Goal: Transaction & Acquisition: Book appointment/travel/reservation

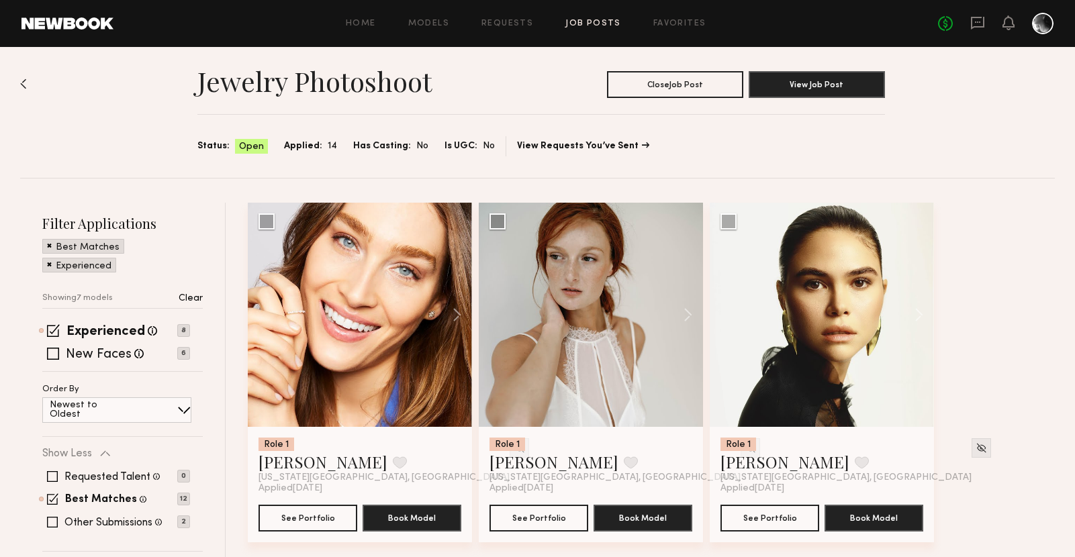
scroll to position [34, 0]
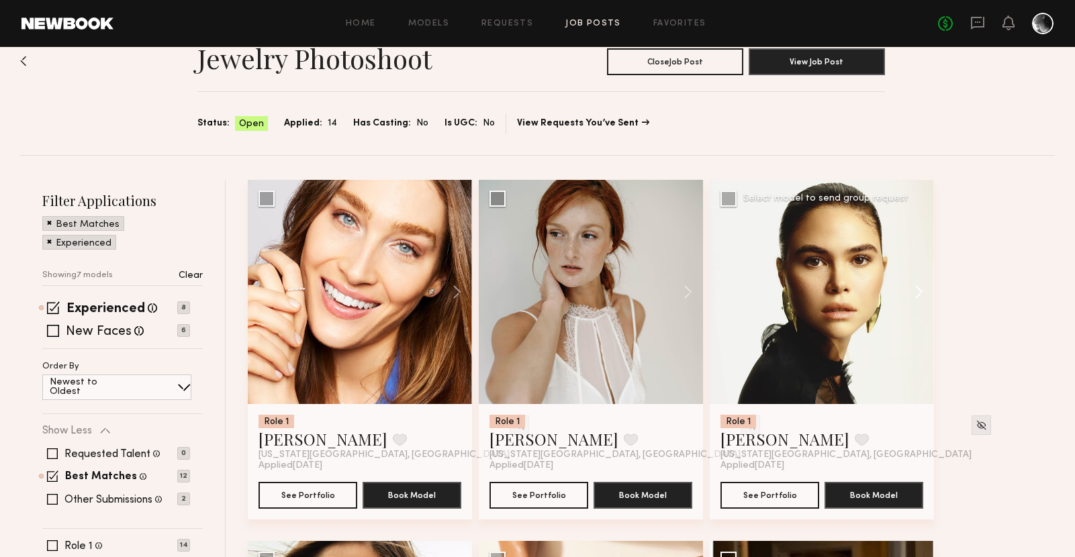
click at [922, 294] on button at bounding box center [912, 292] width 43 height 224
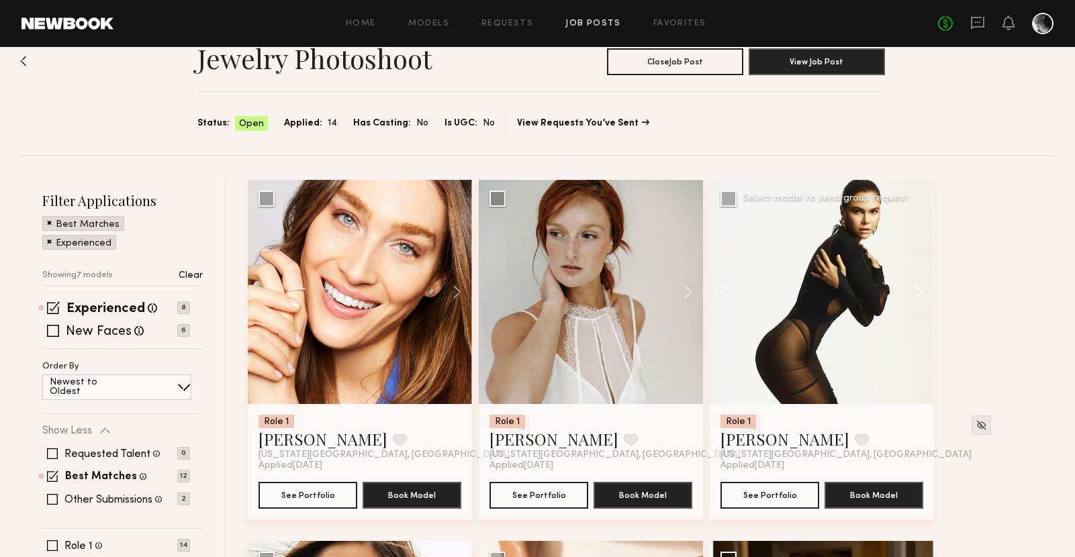
click at [922, 294] on button at bounding box center [912, 292] width 43 height 224
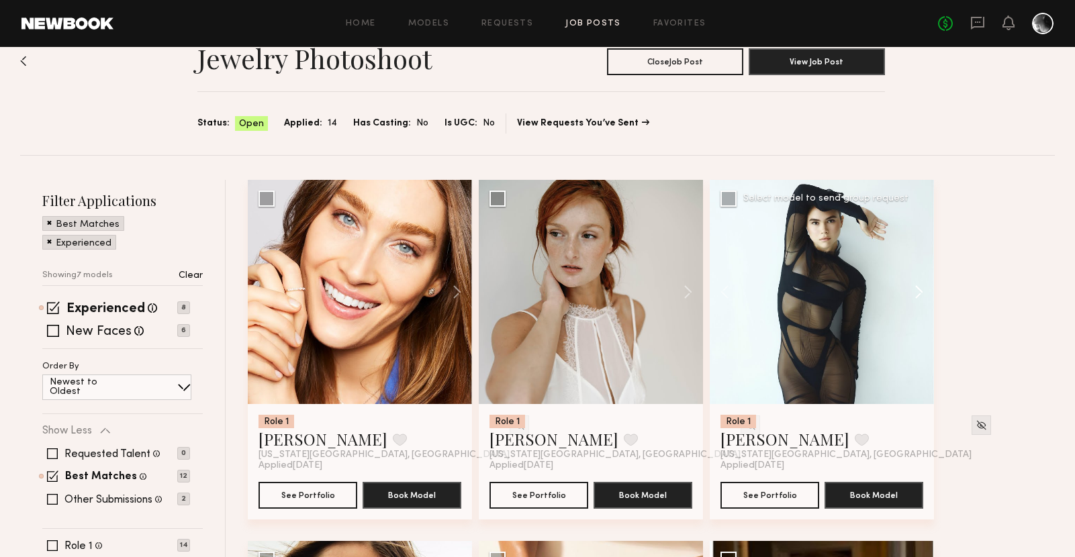
click at [922, 294] on button at bounding box center [912, 292] width 43 height 224
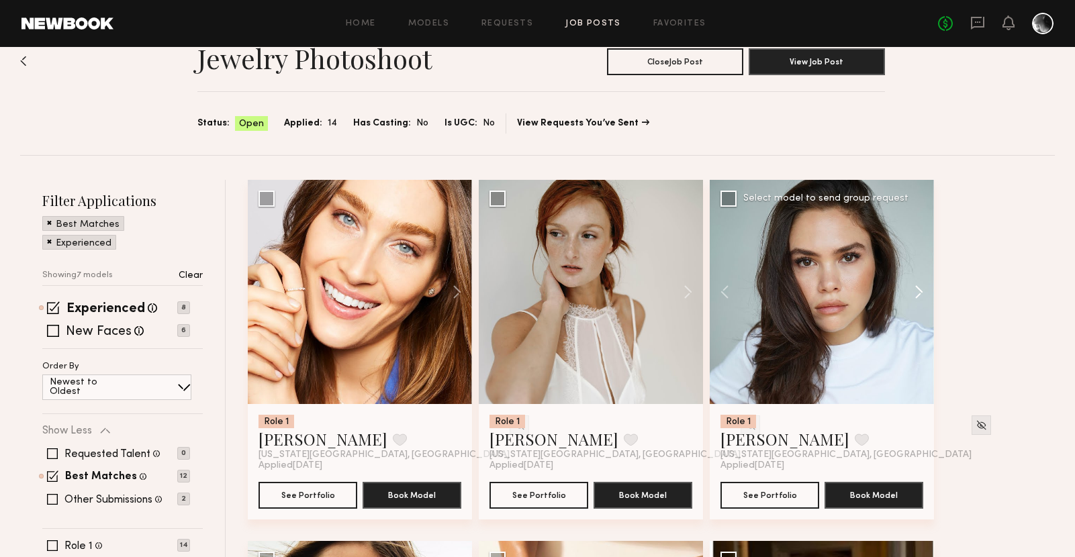
click at [922, 294] on button at bounding box center [912, 292] width 43 height 224
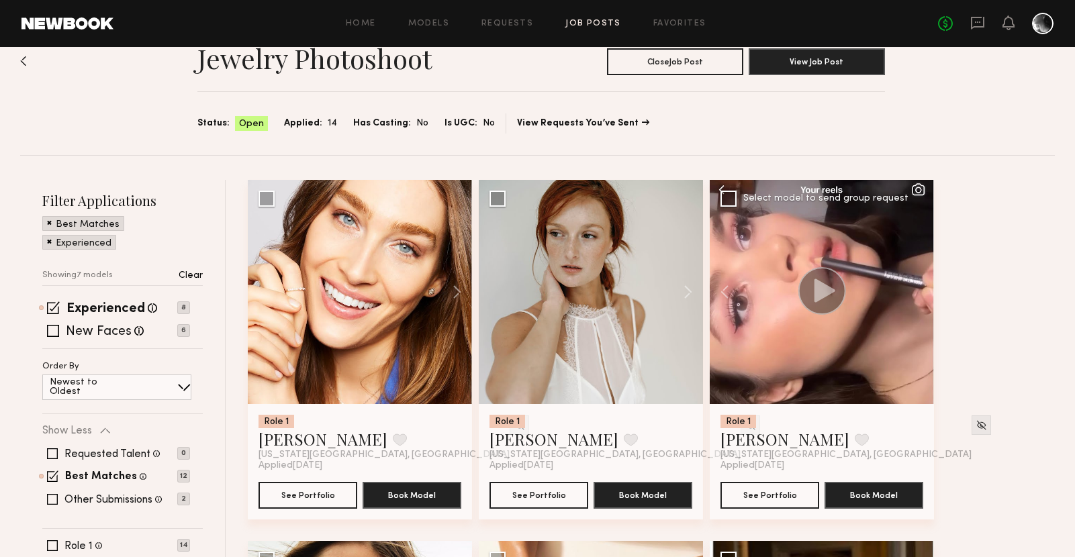
click at [922, 294] on div at bounding box center [822, 292] width 224 height 224
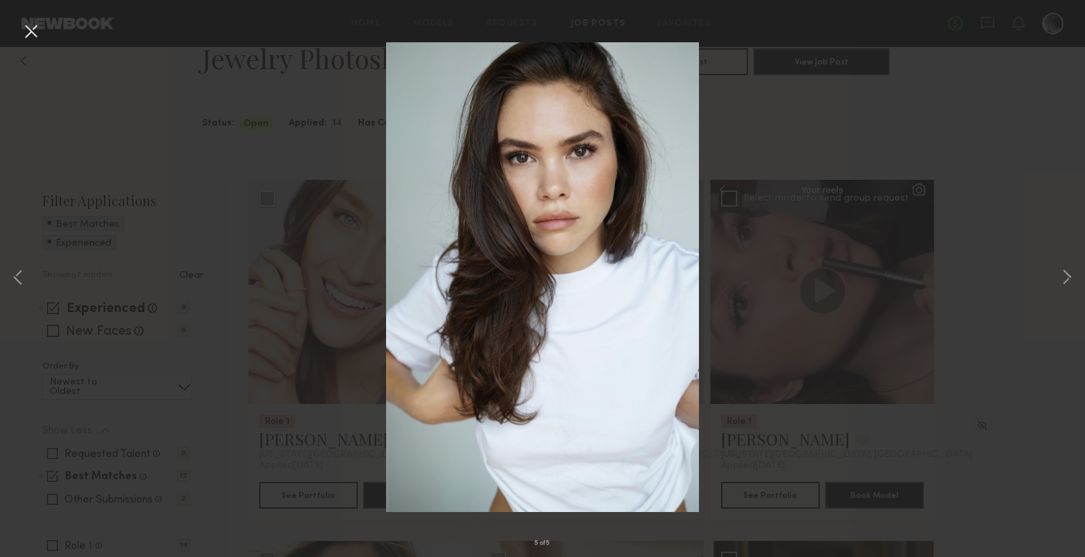
click at [1026, 305] on div "5 of 5" at bounding box center [542, 278] width 1085 height 557
click at [37, 33] on button at bounding box center [30, 32] width 21 height 24
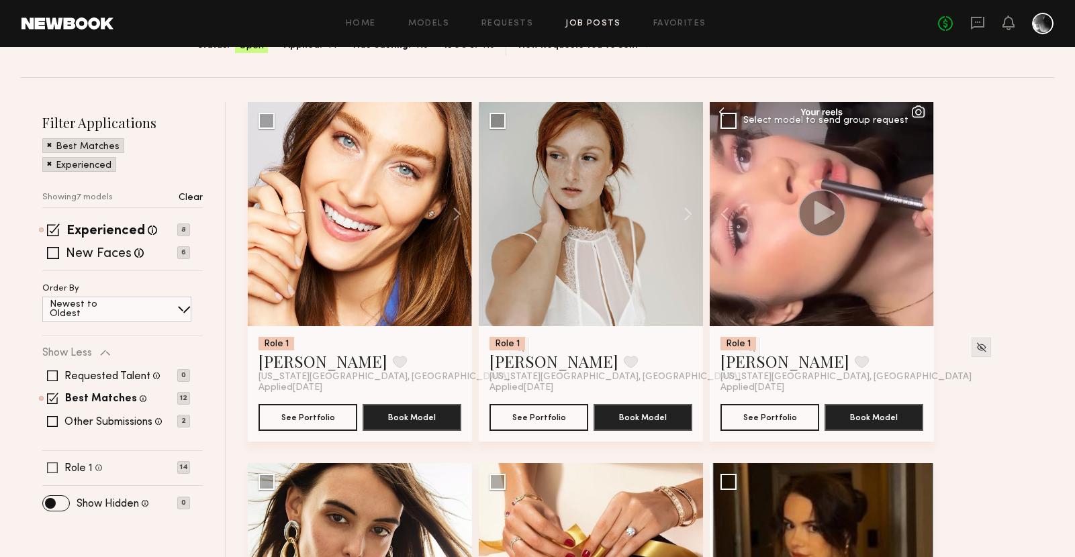
scroll to position [117, 0]
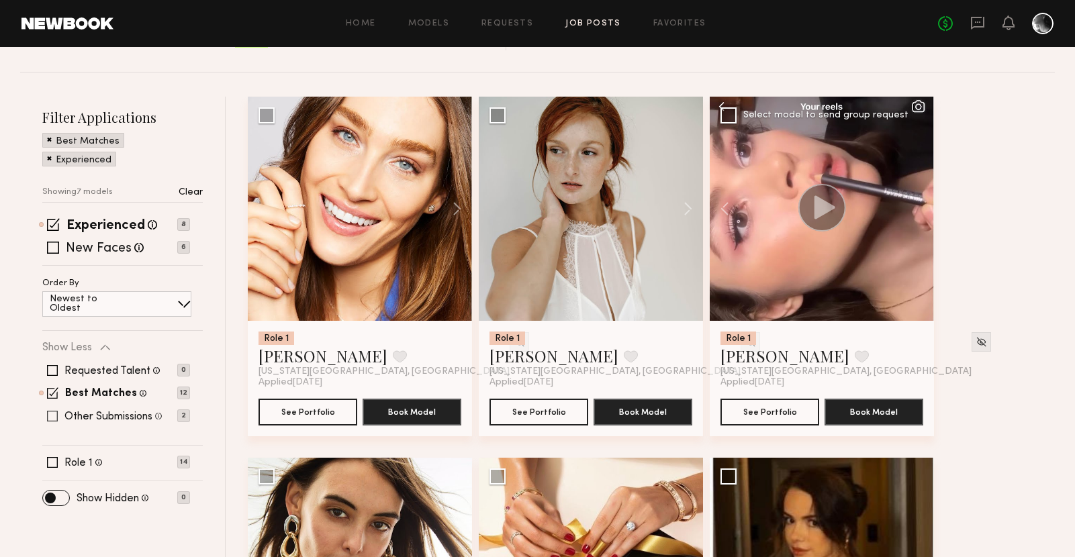
click at [57, 416] on span at bounding box center [52, 416] width 11 height 11
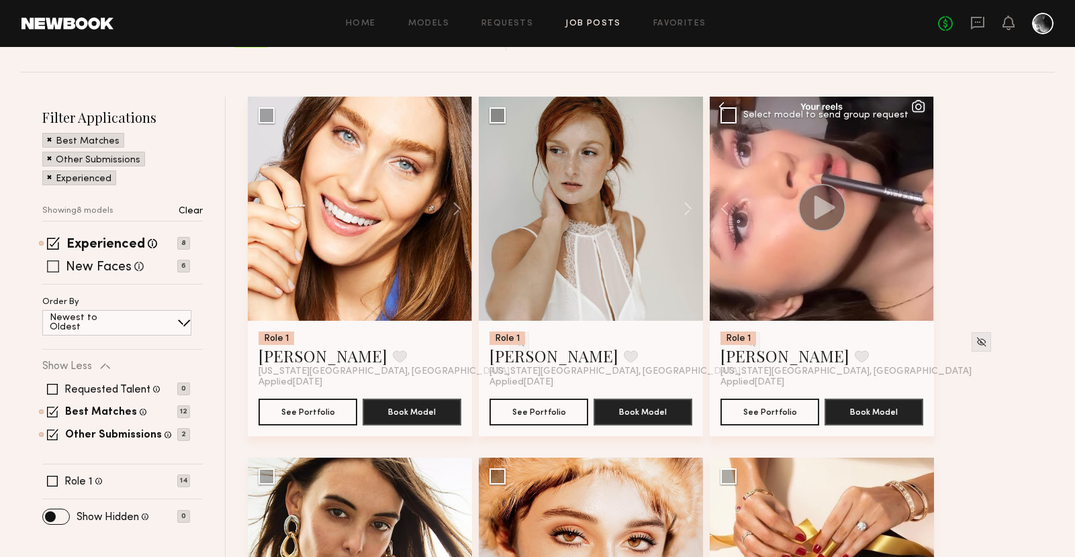
click at [47, 267] on span at bounding box center [53, 266] width 12 height 12
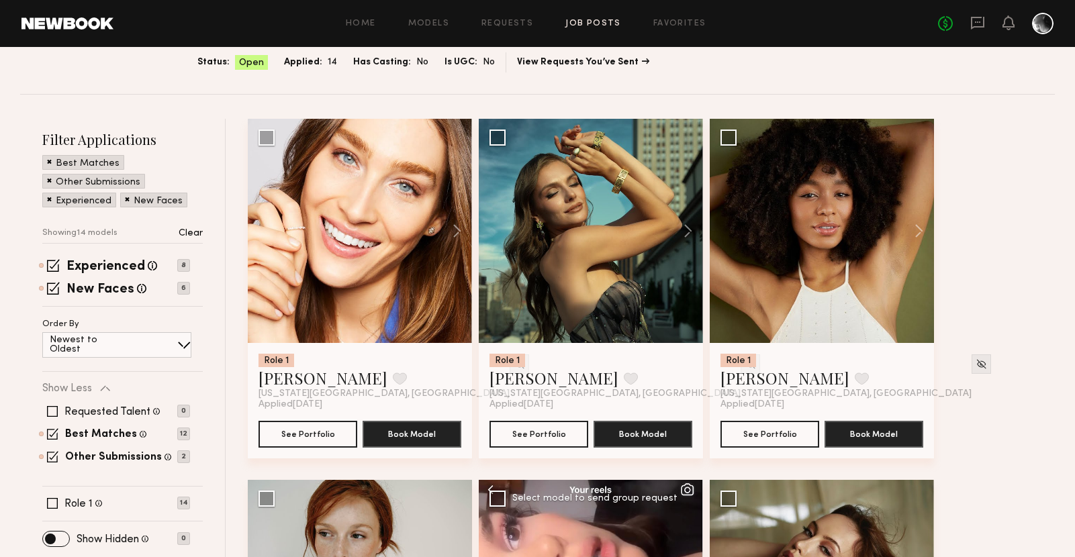
scroll to position [93, 0]
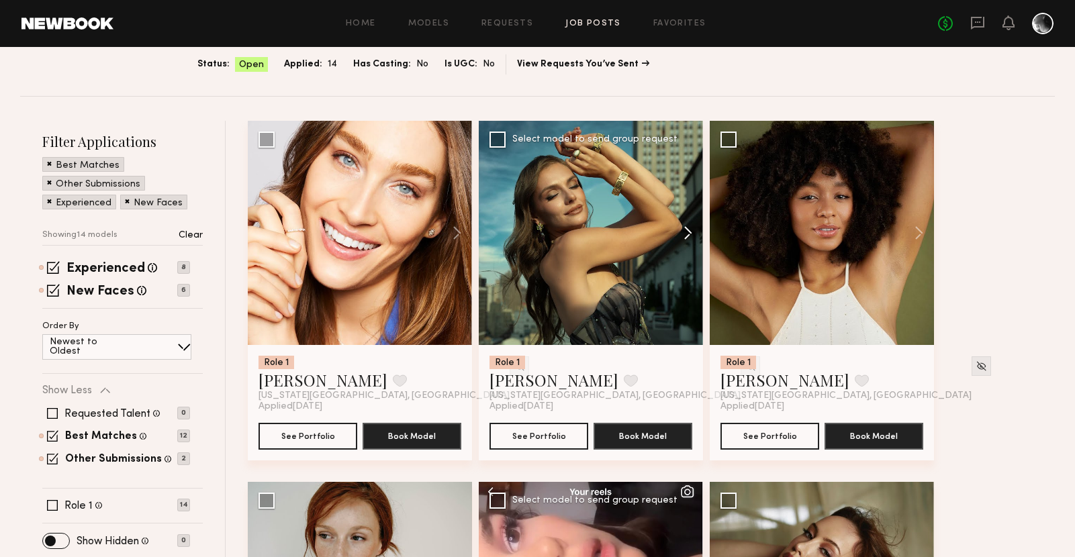
click at [688, 228] on button at bounding box center [681, 233] width 43 height 224
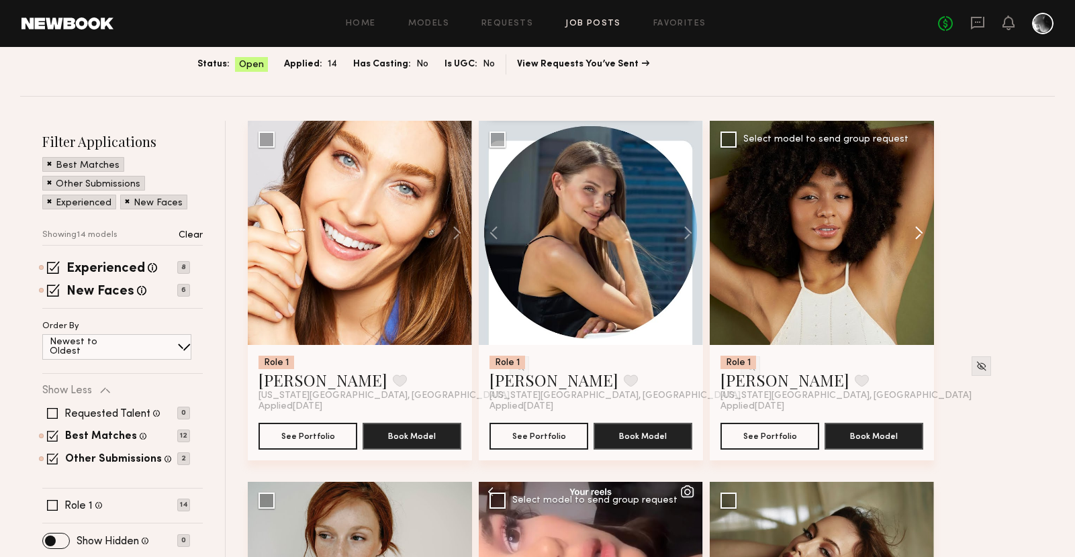
click at [918, 233] on button at bounding box center [912, 233] width 43 height 224
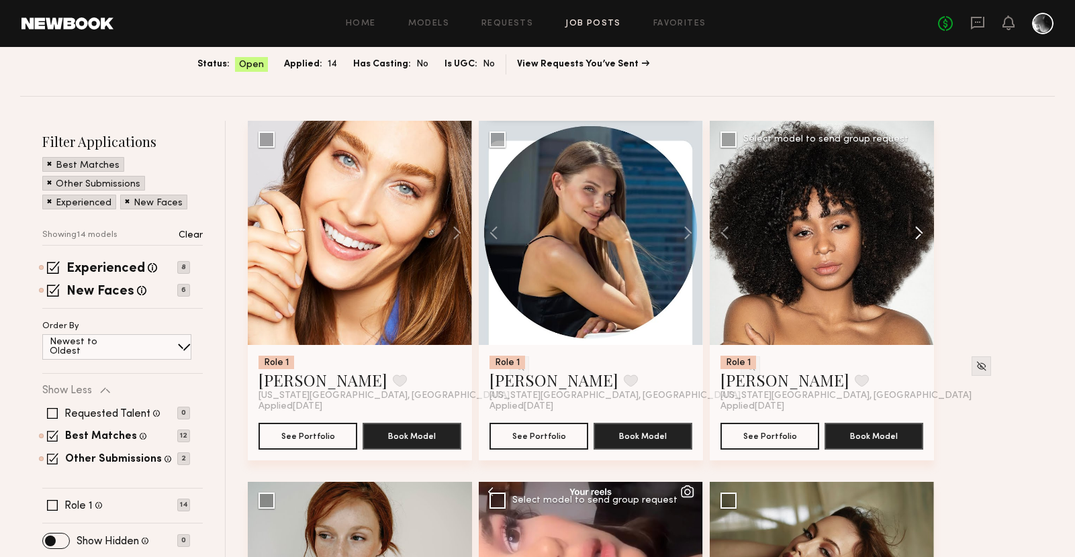
click at [918, 233] on button at bounding box center [912, 233] width 43 height 224
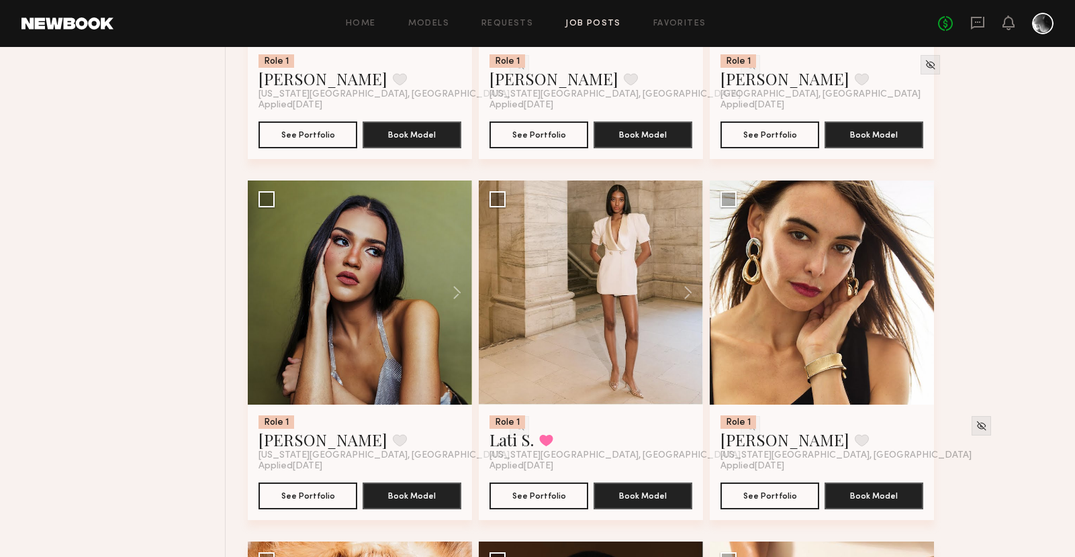
scroll to position [220, 0]
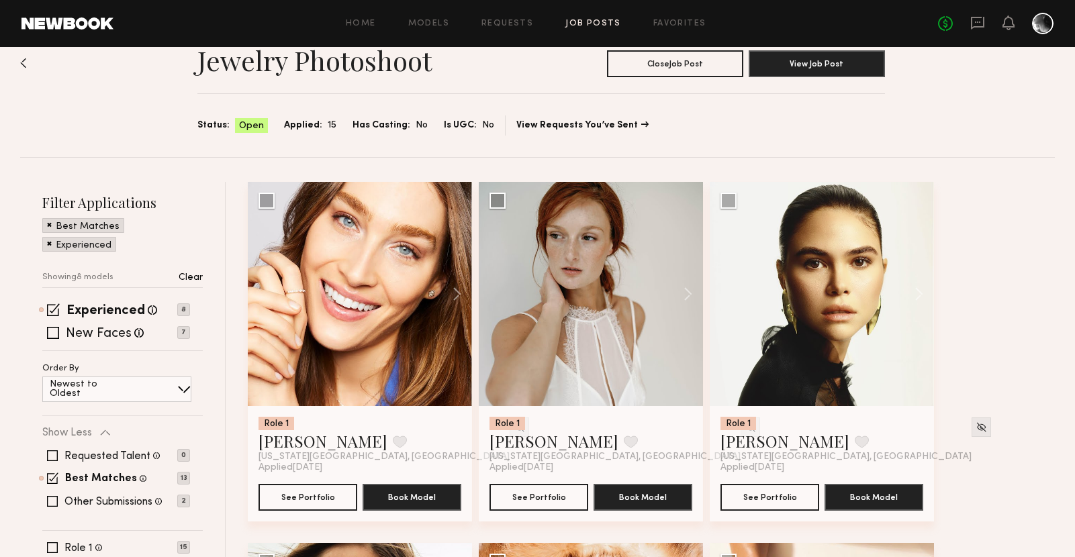
scroll to position [57, 0]
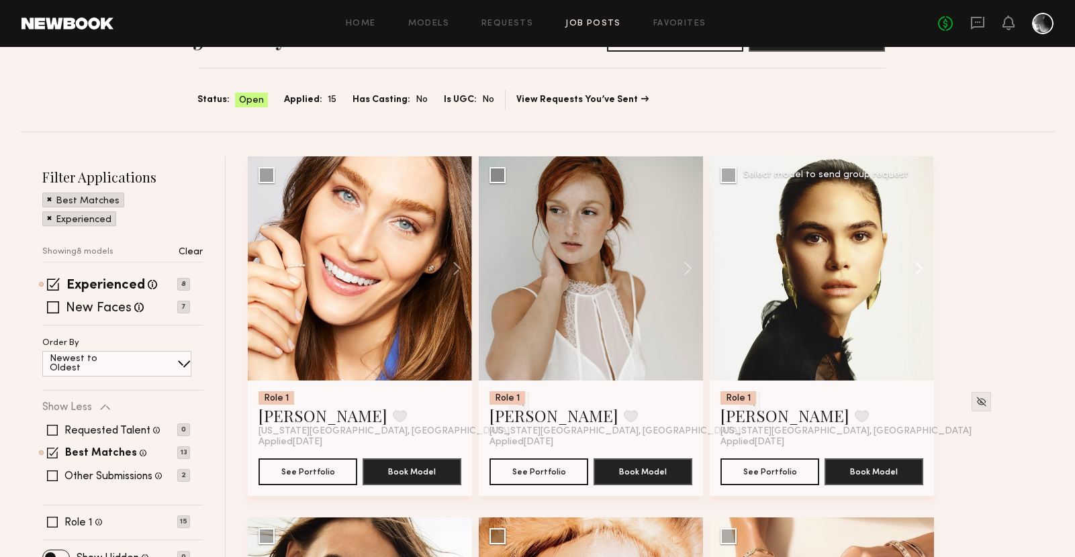
click at [920, 275] on button at bounding box center [912, 268] width 43 height 224
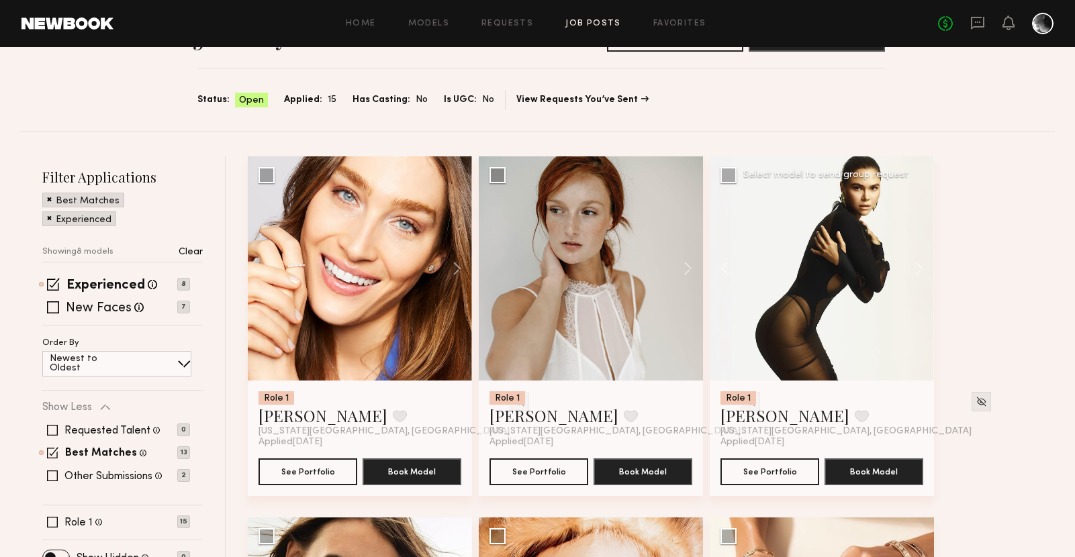
click at [848, 273] on div at bounding box center [822, 268] width 224 height 224
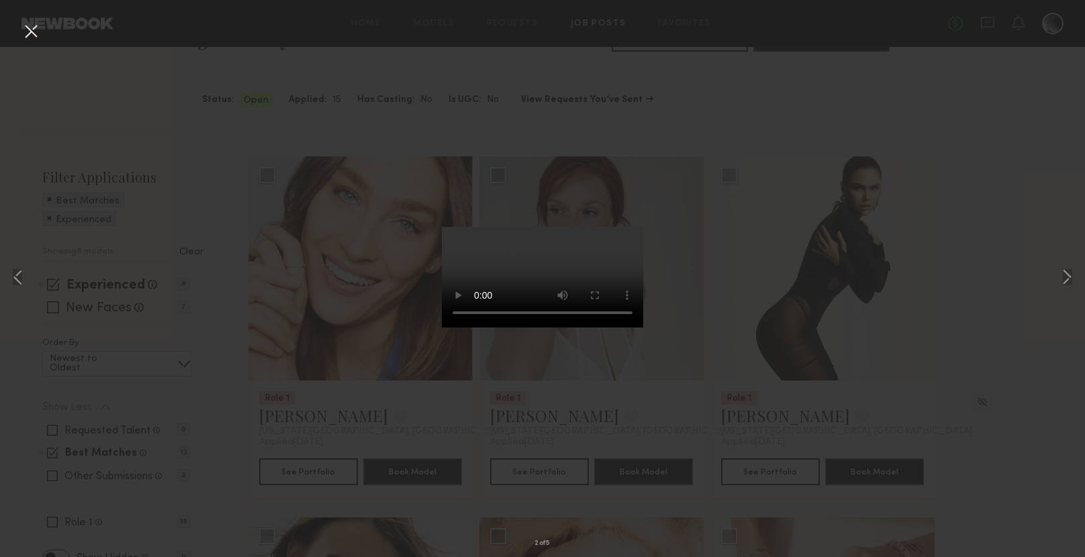
click at [966, 250] on div "2 of 5" at bounding box center [542, 278] width 1085 height 557
click at [23, 30] on button at bounding box center [30, 32] width 21 height 24
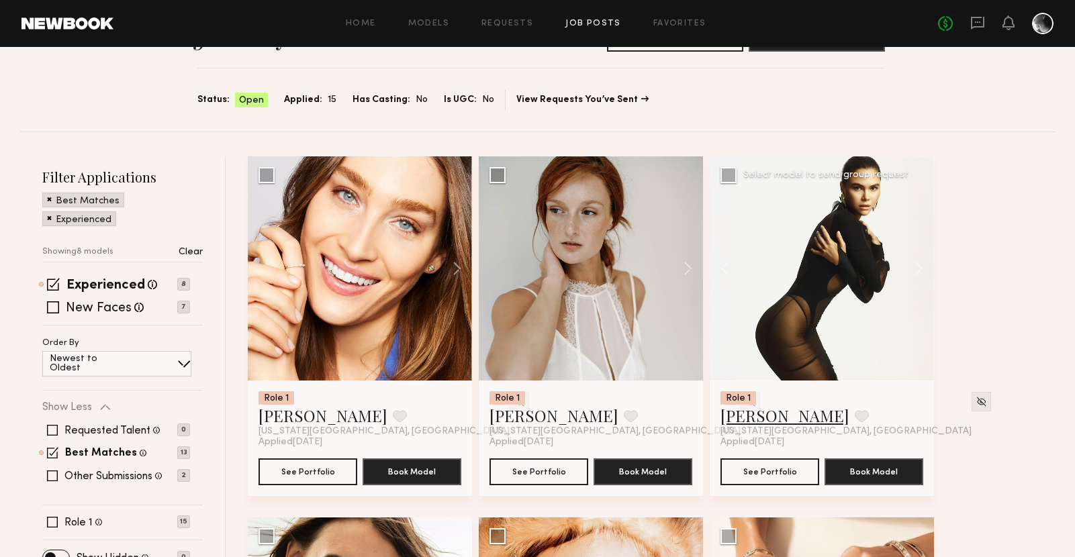
click at [779, 415] on link "Natalia T." at bounding box center [784, 415] width 129 height 21
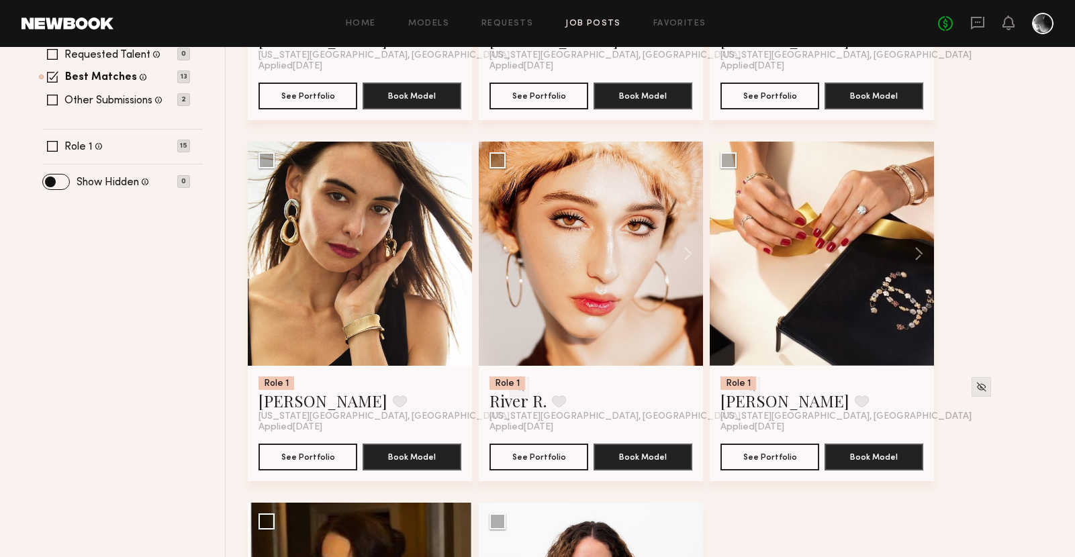
scroll to position [442, 0]
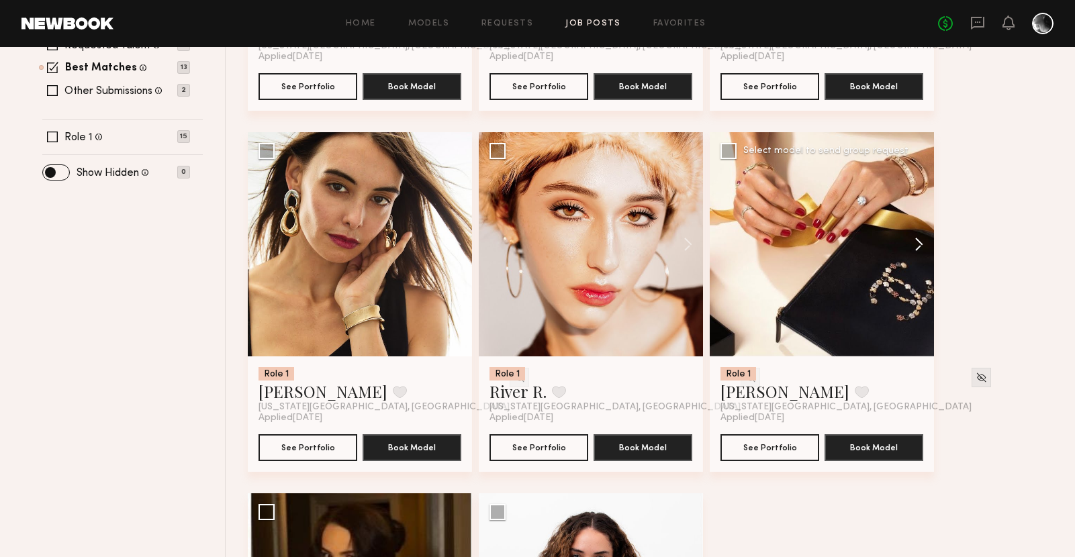
click at [920, 252] on button at bounding box center [912, 244] width 43 height 224
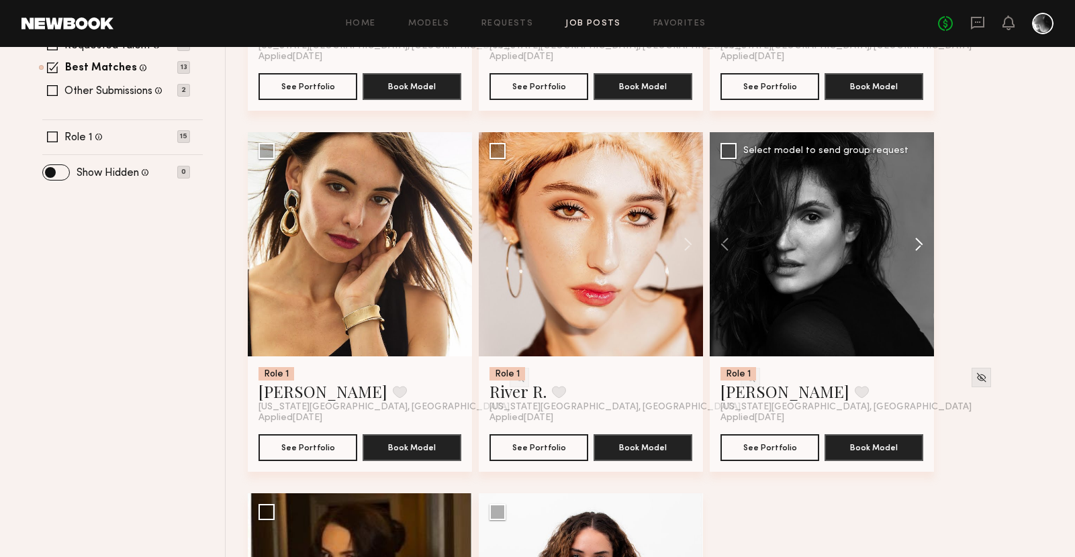
click at [920, 252] on button at bounding box center [912, 244] width 43 height 224
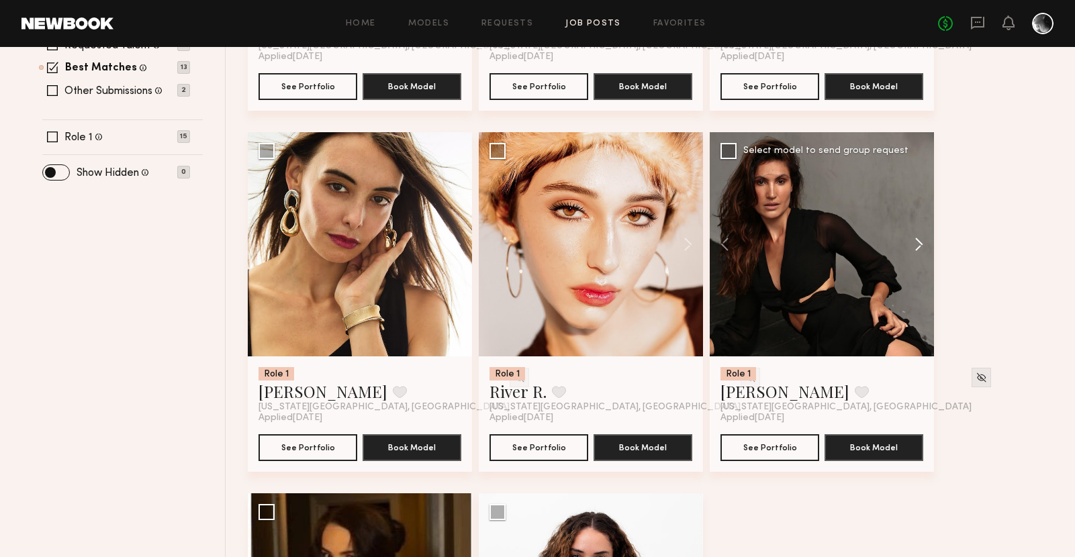
click at [920, 252] on button at bounding box center [912, 244] width 43 height 224
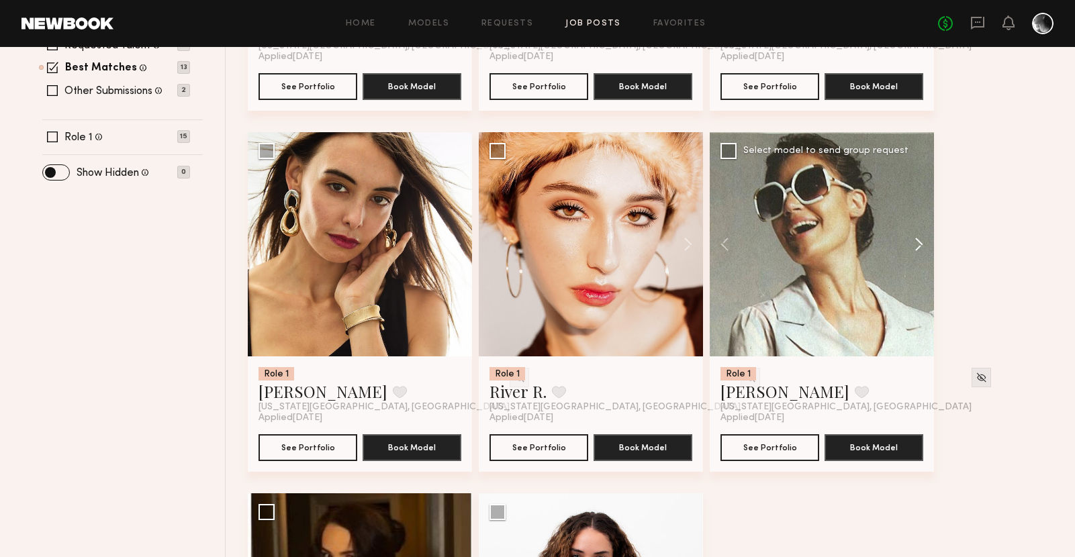
click at [920, 252] on button at bounding box center [912, 244] width 43 height 224
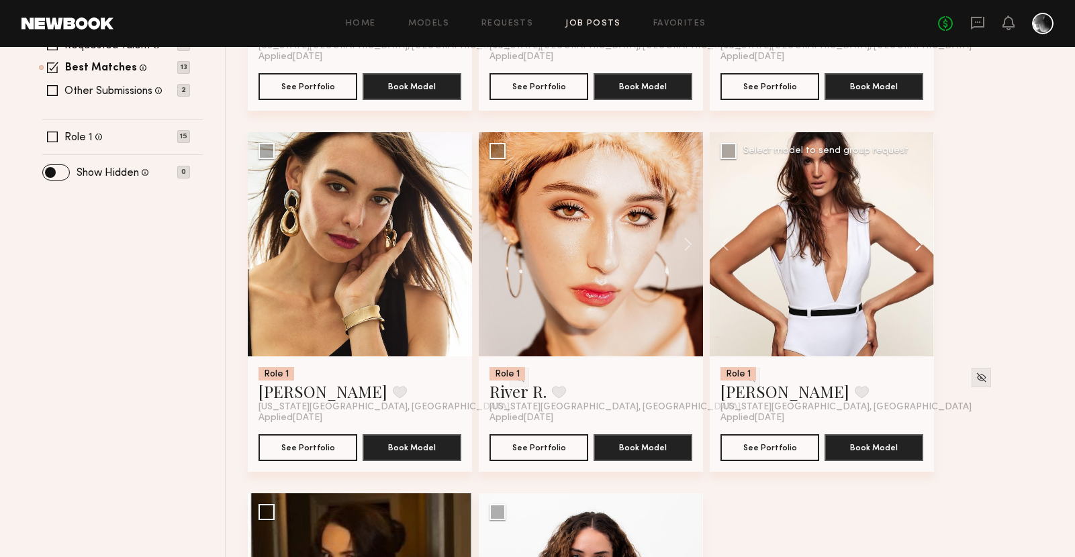
click at [920, 252] on button at bounding box center [912, 244] width 43 height 224
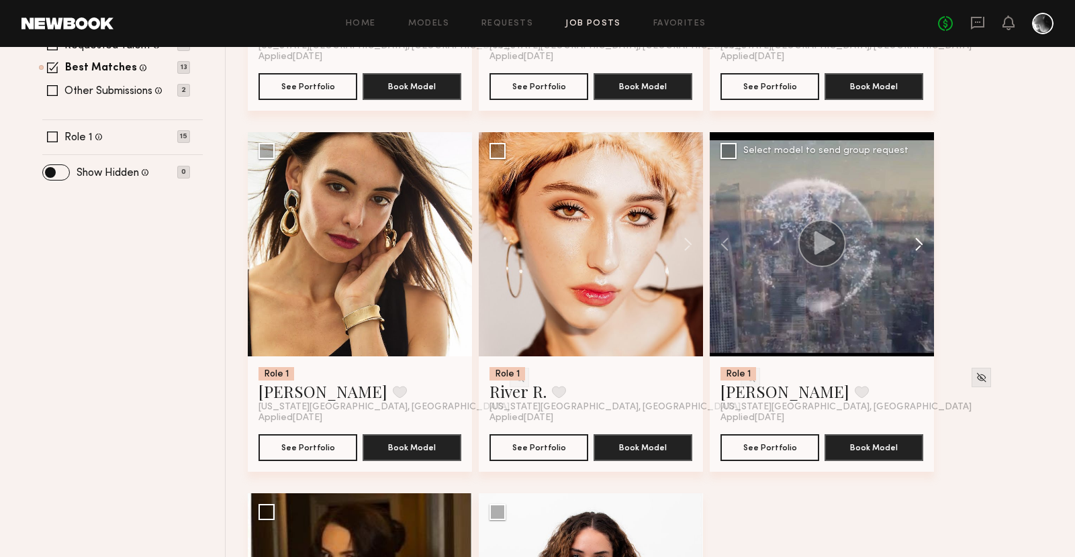
click at [920, 252] on button at bounding box center [912, 244] width 43 height 224
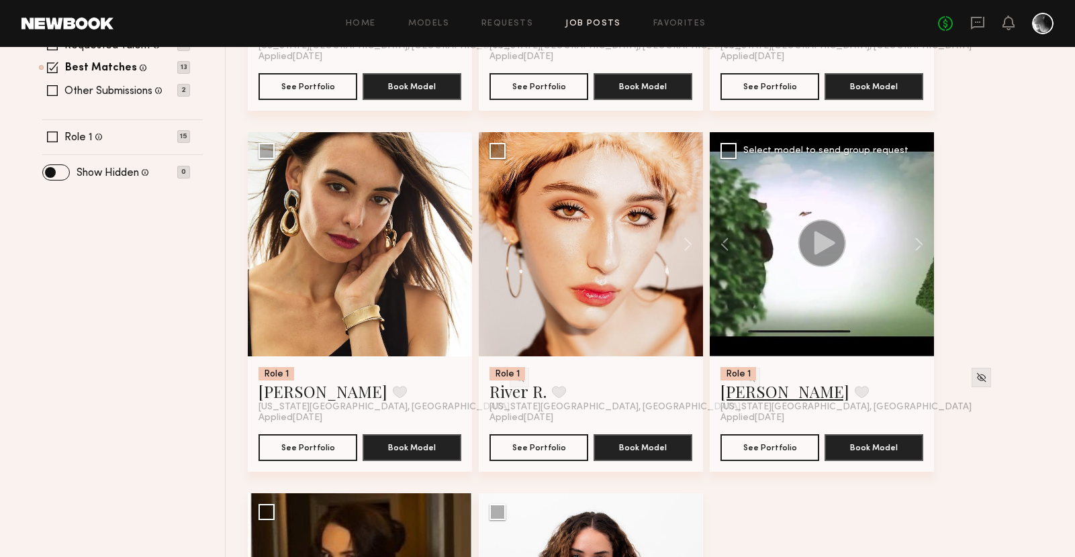
click at [768, 395] on link "Camila S." at bounding box center [784, 391] width 129 height 21
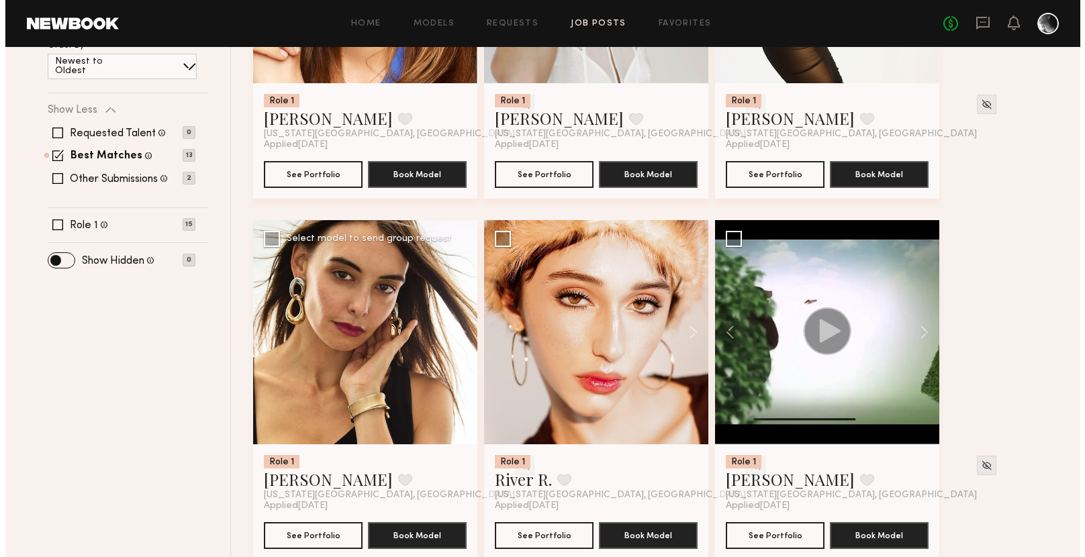
scroll to position [327, 0]
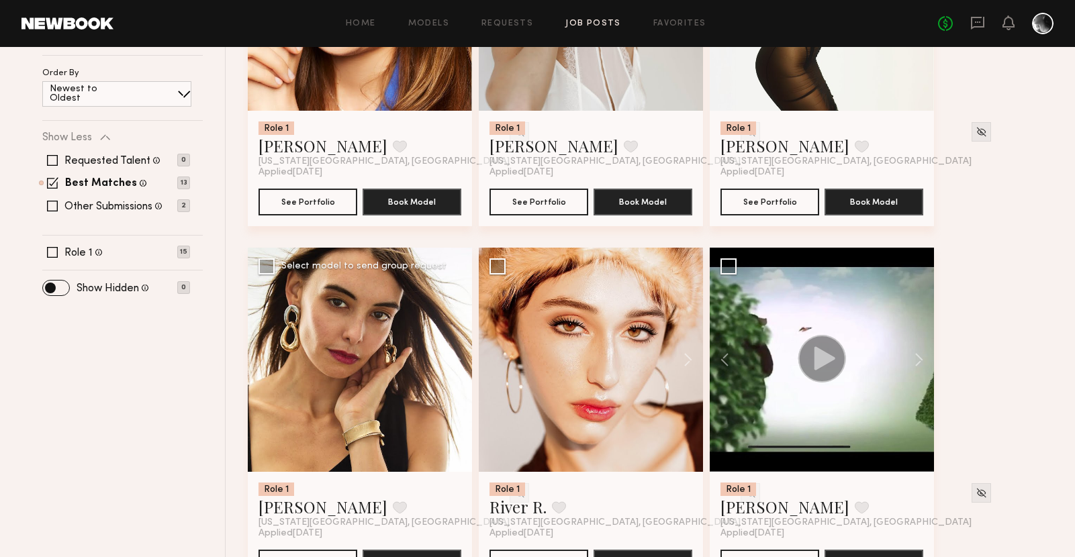
click at [405, 366] on div at bounding box center [360, 360] width 224 height 224
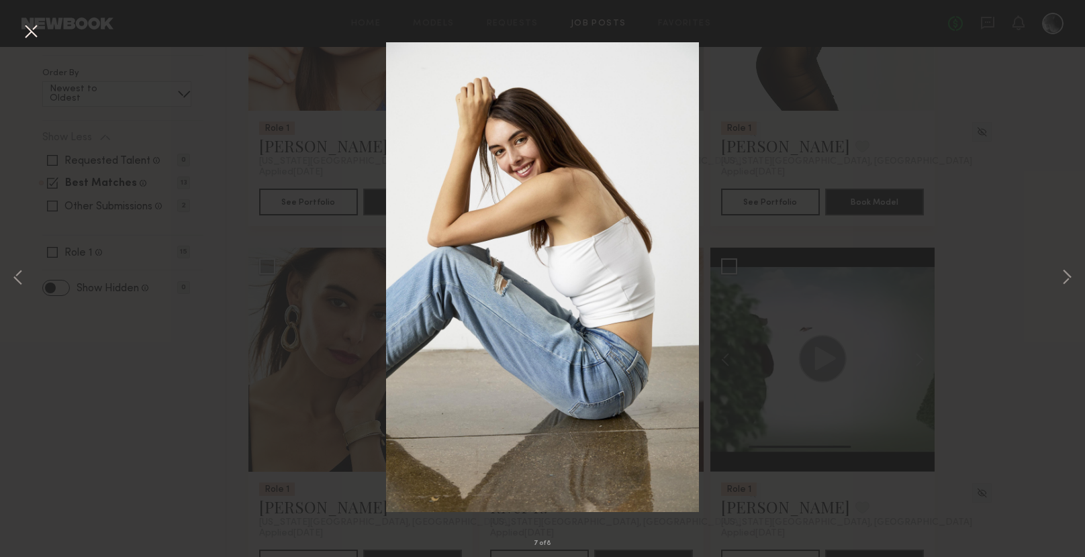
click at [843, 293] on div "7 of 8" at bounding box center [542, 278] width 1085 height 557
click at [30, 33] on button at bounding box center [30, 32] width 21 height 24
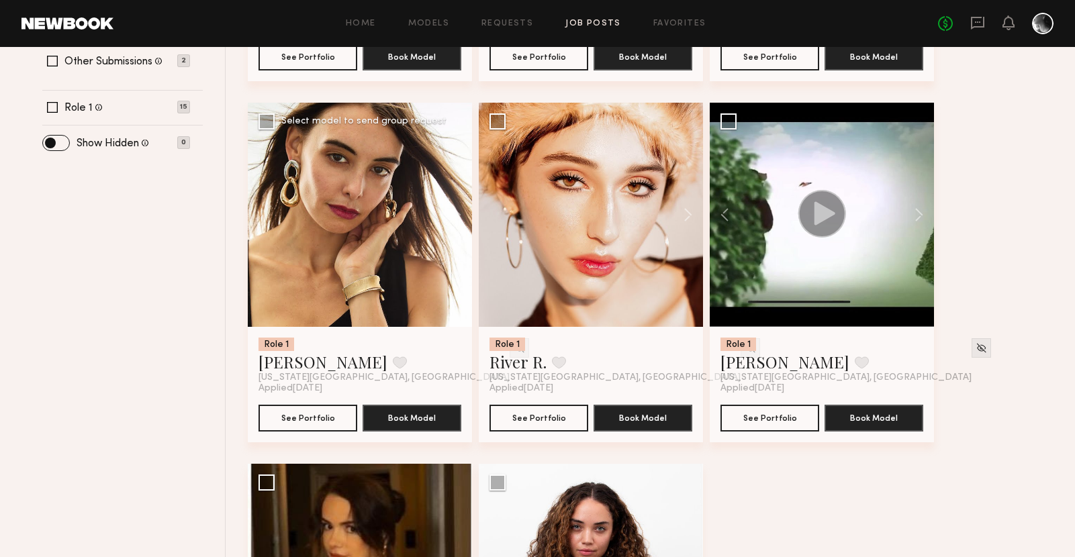
scroll to position [486, 0]
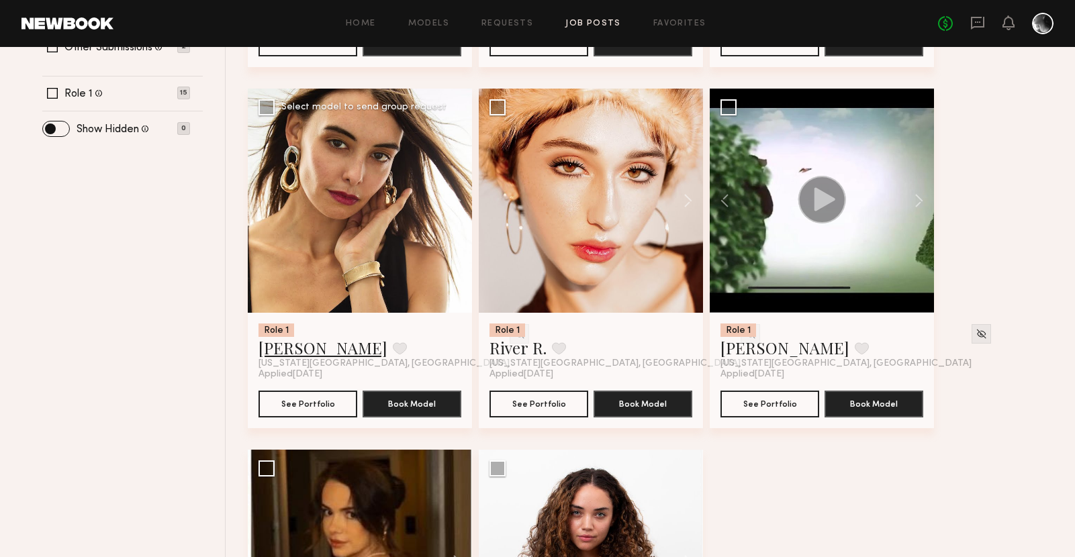
click at [289, 345] on link "Maxine H." at bounding box center [322, 347] width 129 height 21
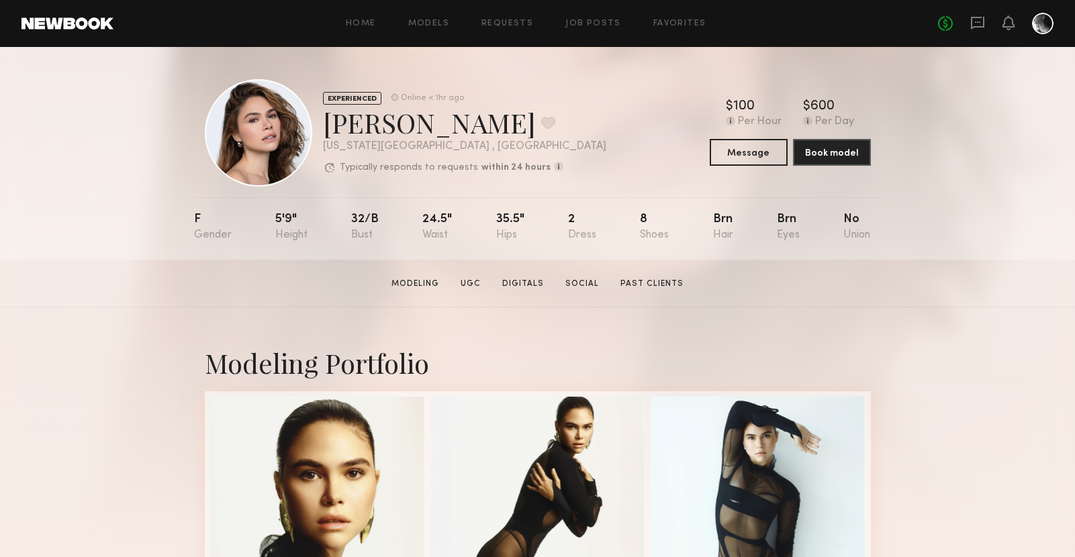
click at [459, 167] on p "Typically responds to requests" at bounding box center [409, 167] width 138 height 9
click at [481, 167] on b "within 24 hours" at bounding box center [515, 167] width 69 height 9
